Goal: Task Accomplishment & Management: Complete application form

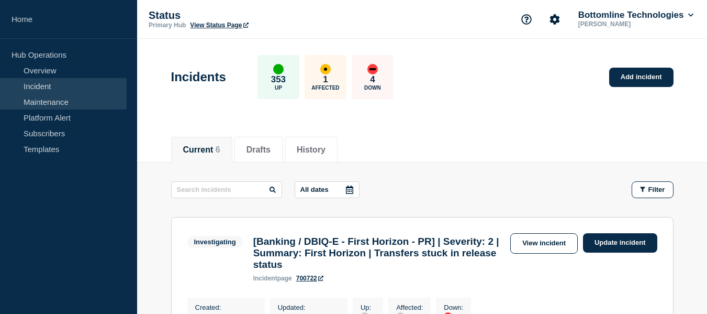
click at [59, 98] on link "Maintenance" at bounding box center [63, 102] width 127 height 16
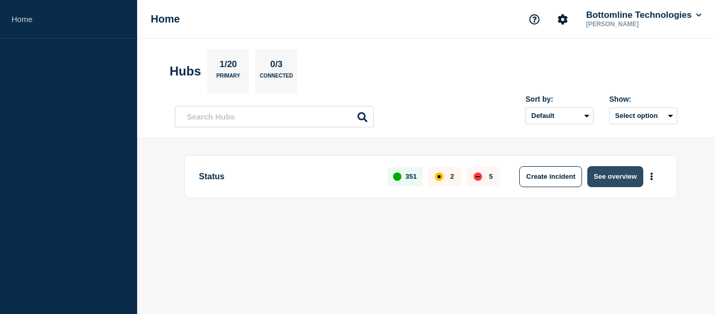
click at [611, 172] on button "See overview" at bounding box center [616, 176] width 56 height 21
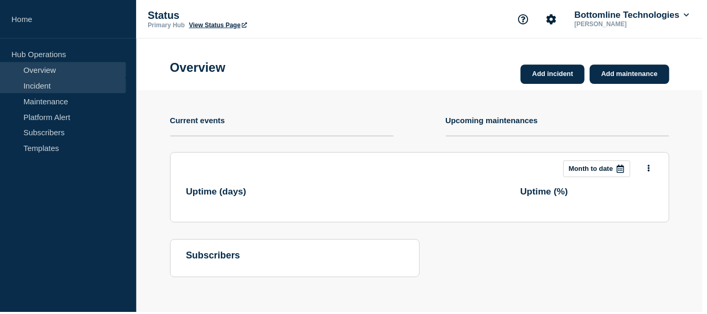
click at [33, 85] on link "Incident" at bounding box center [63, 86] width 127 height 16
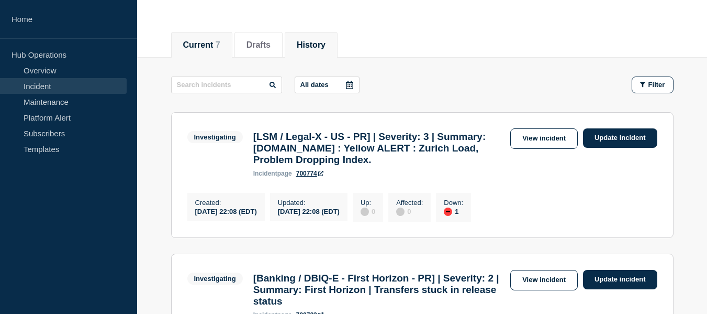
scroll to position [157, 0]
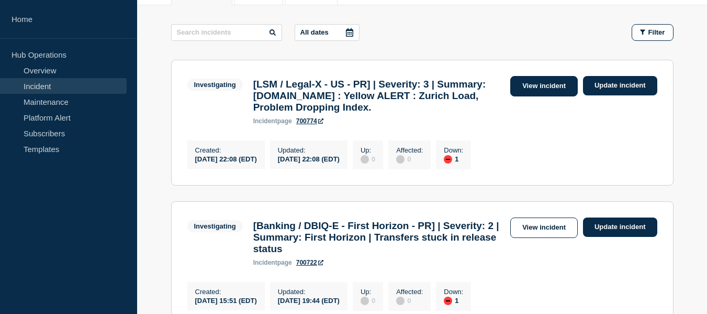
click at [527, 88] on link "View incident" at bounding box center [545, 86] width 68 height 20
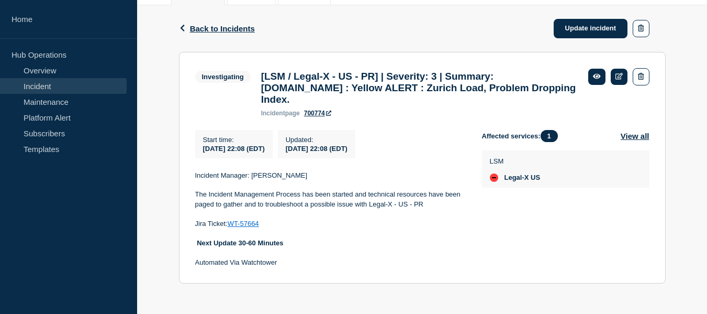
scroll to position [168, 0]
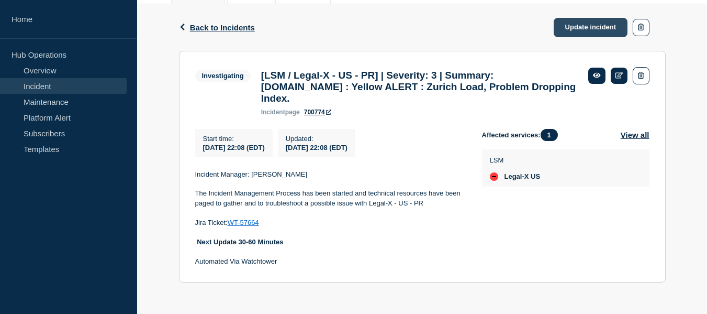
click at [572, 18] on link "Update incident" at bounding box center [591, 27] width 74 height 19
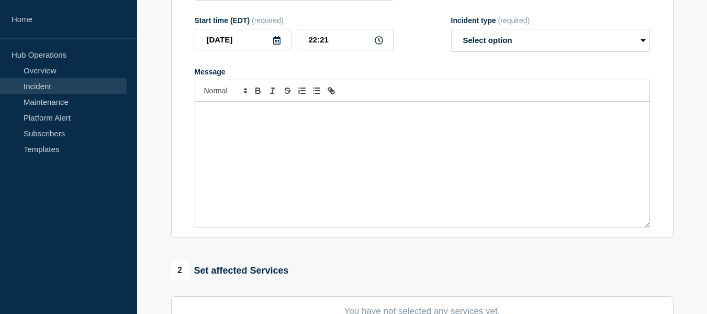
type input "[LSM / Legal-X - US - PR] | Severity: 3 | Summary: [DOMAIN_NAME] : Yellow ALERT…"
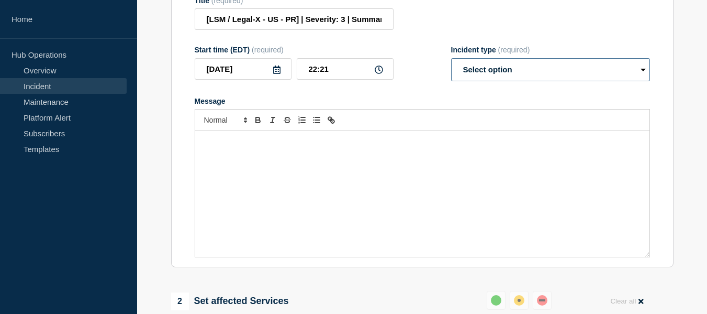
click at [521, 81] on select "Select option Investigating Identified Monitoring Resolved" at bounding box center [550, 69] width 199 height 23
select select "resolved"
click at [451, 81] on select "Select option Investigating Identified Monitoring Resolved" at bounding box center [550, 69] width 199 height 23
click at [352, 30] on input "[LSM / Legal-X - US - PR] | Severity: 3 | Summary: [DOMAIN_NAME] : Yellow ALERT…" at bounding box center [294, 18] width 199 height 21
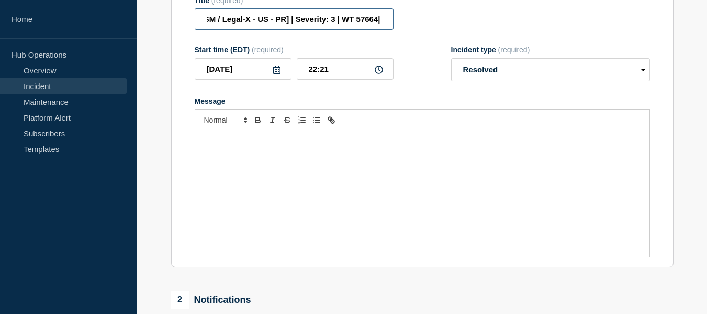
scroll to position [0, 12]
type input "[LSM / Legal-X - US - PR] | Severity: 3 | WT 57664| Summary: [DOMAIN_NAME] : Ye…"
click at [302, 189] on div "Message" at bounding box center [422, 194] width 455 height 126
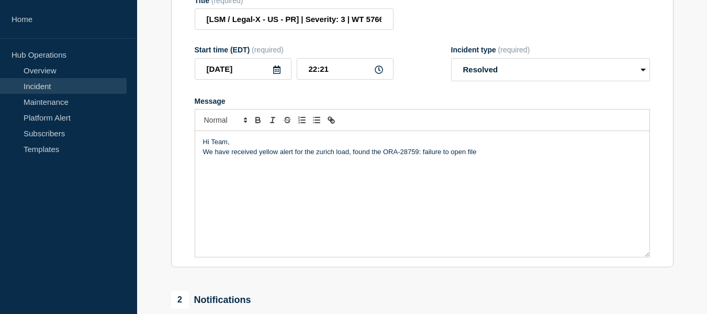
click at [384, 157] on p "We have received yellow alert for the zurich load, found the ORA-28759: failure…" at bounding box center [422, 151] width 439 height 9
click at [545, 157] on p "We have received yellow alert for the zurich load, found the ORA Errors in the …" at bounding box center [422, 151] width 439 height 9
click at [234, 166] on p "And we re ran the claimload jobs manually" at bounding box center [422, 161] width 439 height 9
drag, startPoint x: 285, startPoint y: 187, endPoint x: 301, endPoint y: 200, distance: 20.4
click at [301, 176] on p "Message" at bounding box center [422, 171] width 439 height 9
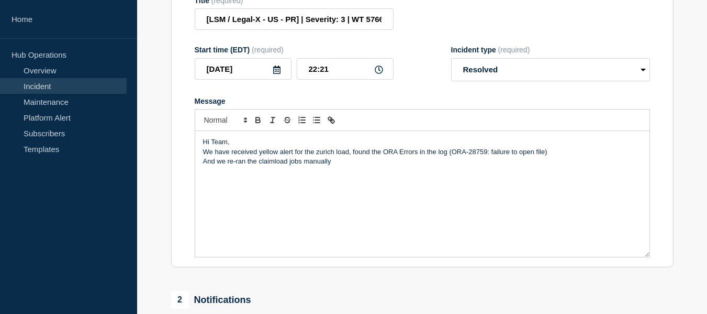
click at [339, 166] on p "And we re-ran the claimload jobs manually" at bounding box center [422, 161] width 439 height 9
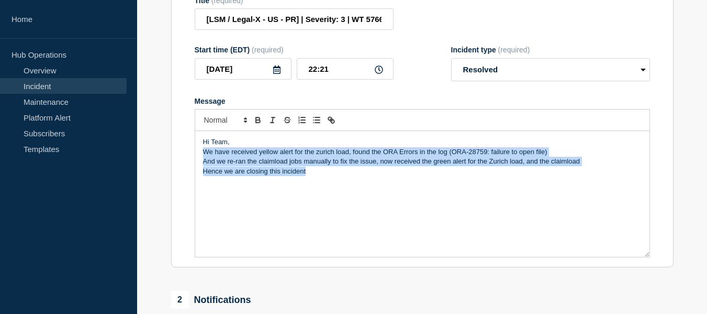
drag, startPoint x: 316, startPoint y: 192, endPoint x: 204, endPoint y: 179, distance: 113.3
click at [204, 179] on div "Hi Team, We have received yellow alert for the zurich load, found the ORA Error…" at bounding box center [422, 194] width 455 height 126
copy div "We have received yellow alert for the zurich load, found the ORA Errors in the …"
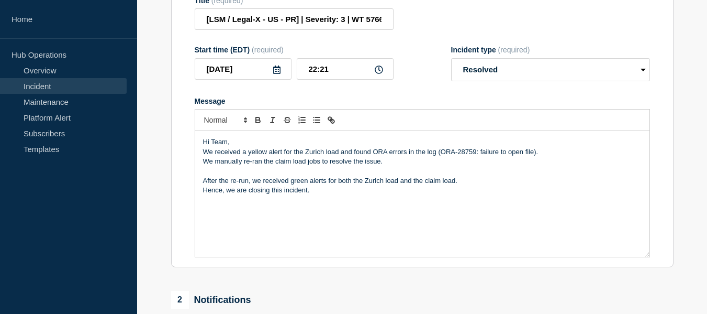
click at [246, 176] on p "Message" at bounding box center [422, 171] width 439 height 9
click at [313, 195] on p "Hence, we are closing this incident." at bounding box center [422, 189] width 439 height 9
drag, startPoint x: 203, startPoint y: 184, endPoint x: 455, endPoint y: 230, distance: 256.7
click at [455, 230] on div "Hi Team, We received a yellow alert for the Zurich load and found ORA errors in…" at bounding box center [422, 194] width 455 height 126
copy div "We manually re-ran the claim load jobs to resolve the issue. After the re-run, …"
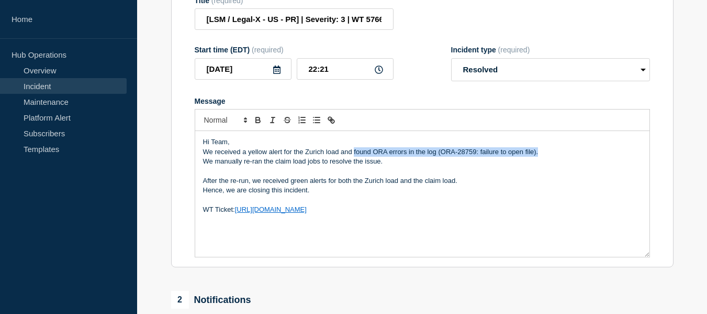
drag, startPoint x: 353, startPoint y: 176, endPoint x: 539, endPoint y: 173, distance: 185.9
click at [539, 157] on p "We received a yellow alert for the Zurich load and found ORA errors in the log …" at bounding box center [422, 151] width 439 height 9
click at [541, 157] on p "We received a yellow alert for the Zurich load and found ORA errors in the log …" at bounding box center [422, 151] width 439 height 9
drag, startPoint x: 541, startPoint y: 175, endPoint x: 205, endPoint y: 178, distance: 336.7
click at [205, 157] on p "We received a yellow alert for the Zurich load and found ORA errors in the log …" at bounding box center [422, 151] width 439 height 9
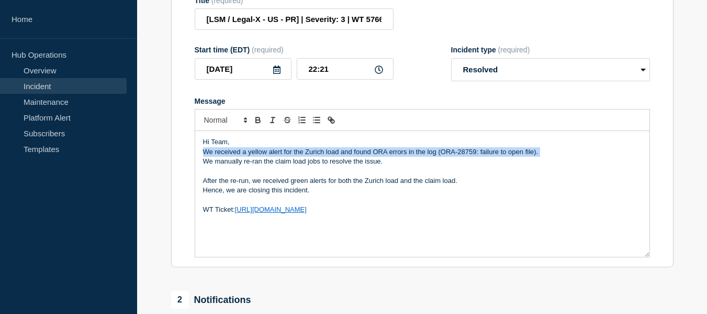
copy p "We received a yellow alert for the Zurich load and found ORA errors in the log …"
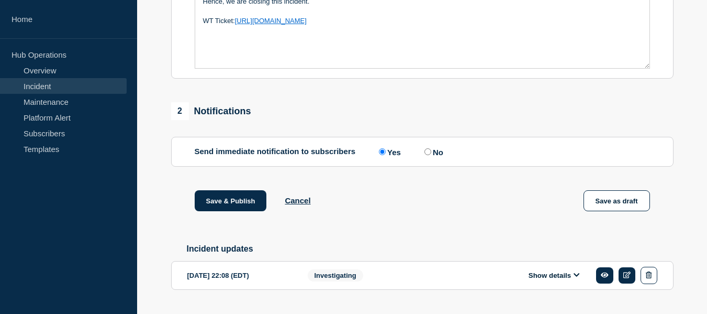
scroll to position [199, 0]
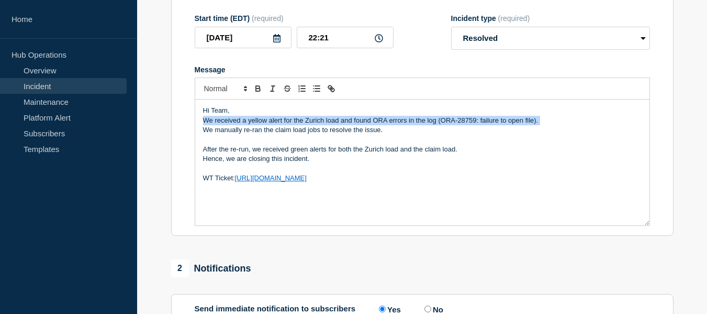
drag, startPoint x: 383, startPoint y: 203, endPoint x: 196, endPoint y: 138, distance: 197.4
click at [196, 138] on div "Hi Team, We received a yellow alert for the Zurich load and found ORA errors in…" at bounding box center [422, 162] width 455 height 126
copy div "Hi Team, We received a yellow alert for the Zurich load and found ORA errors in…"
click at [483, 163] on p "Hence, we are closing this incident." at bounding box center [422, 158] width 439 height 9
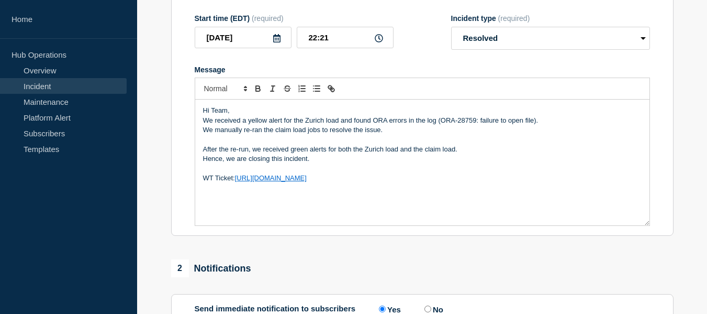
scroll to position [408, 0]
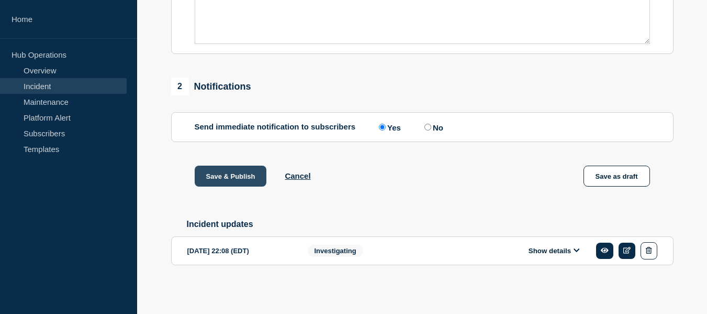
click at [246, 176] on button "Save & Publish" at bounding box center [231, 175] width 72 height 21
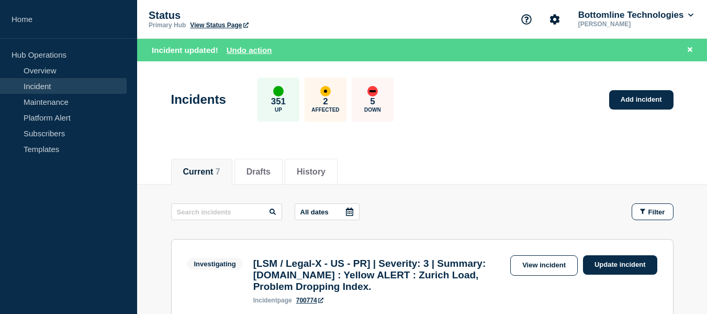
scroll to position [157, 0]
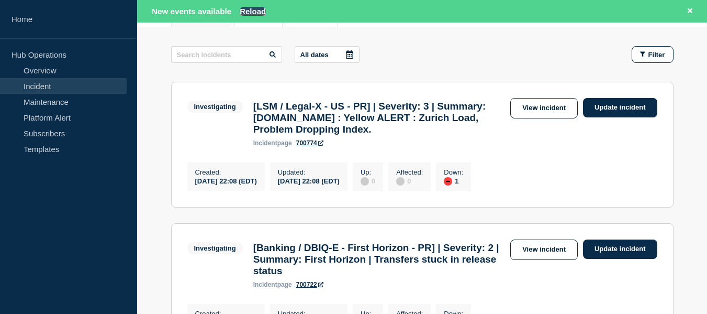
click at [256, 10] on button "Reload" at bounding box center [253, 11] width 26 height 9
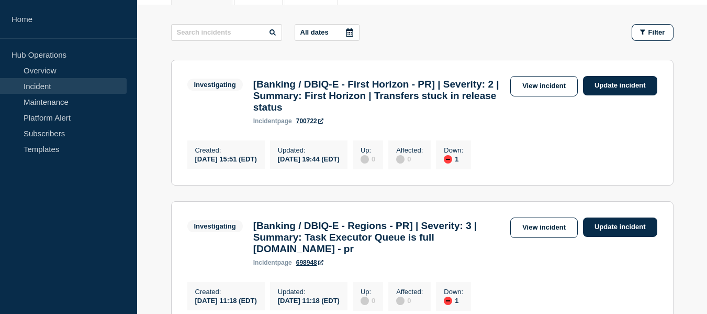
scroll to position [135, 0]
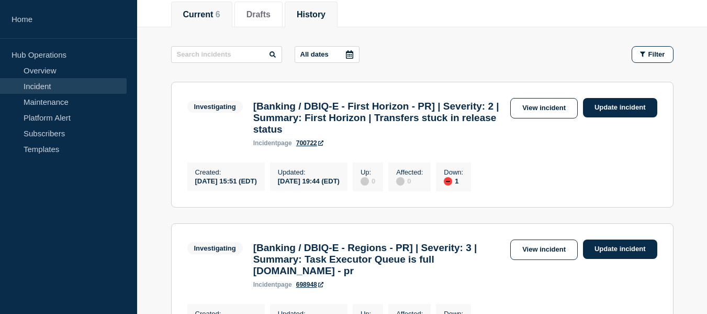
click at [319, 17] on button "History" at bounding box center [311, 14] width 29 height 9
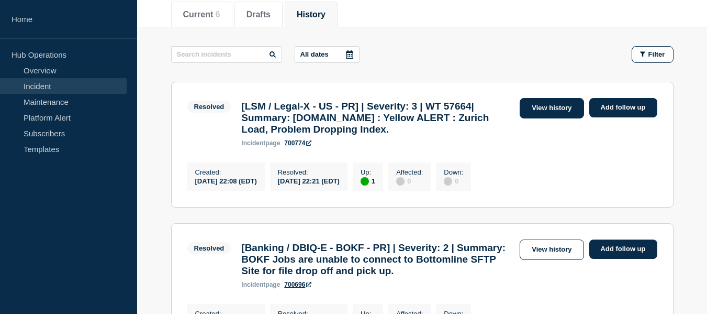
click at [531, 110] on link "View history" at bounding box center [552, 108] width 64 height 20
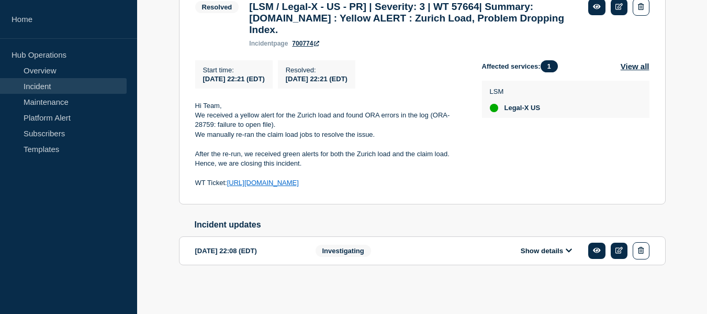
scroll to position [134, 0]
